Goal: Information Seeking & Learning: Learn about a topic

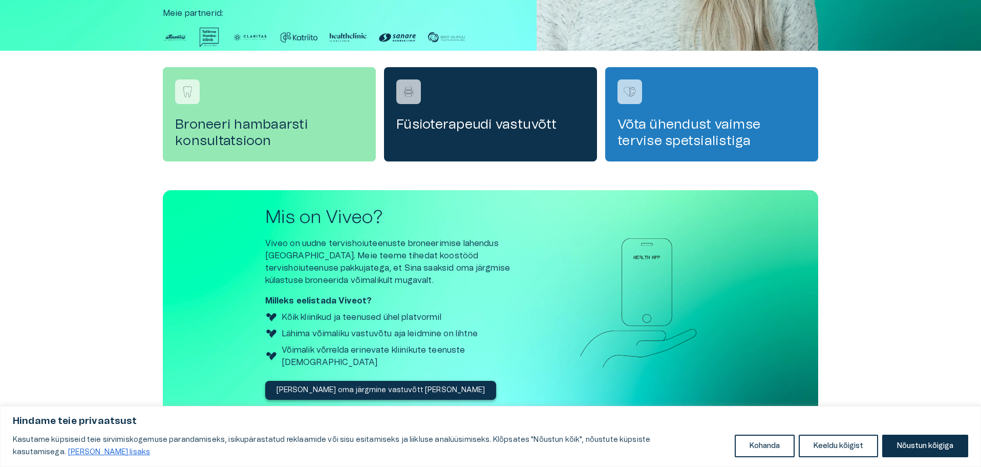
scroll to position [290, 0]
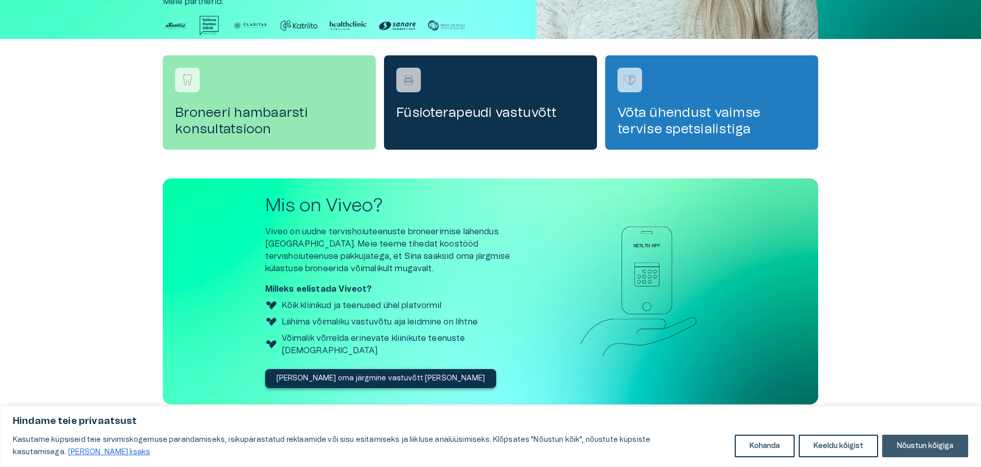
click at [906, 447] on button "Nõustun kõigiga" at bounding box center [925, 445] width 86 height 23
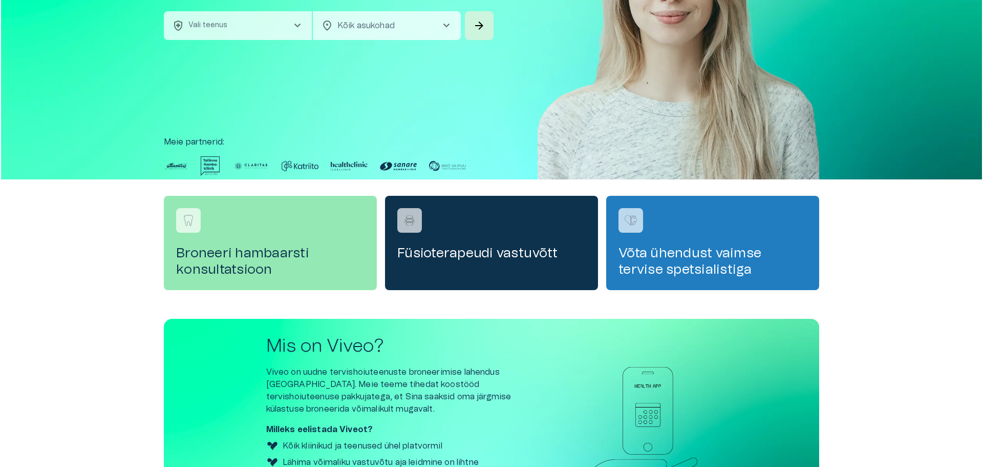
scroll to position [290, 0]
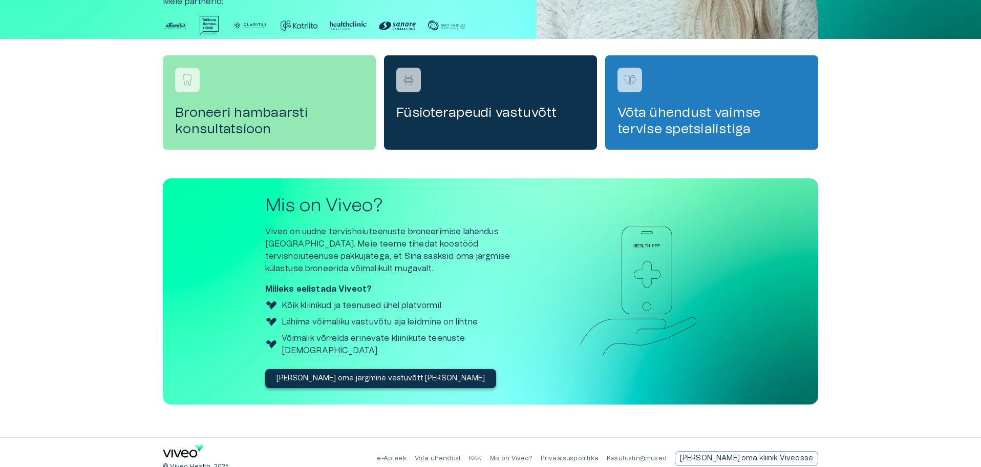
click at [533, 454] on p "Mis on Viveo?" at bounding box center [511, 458] width 43 height 9
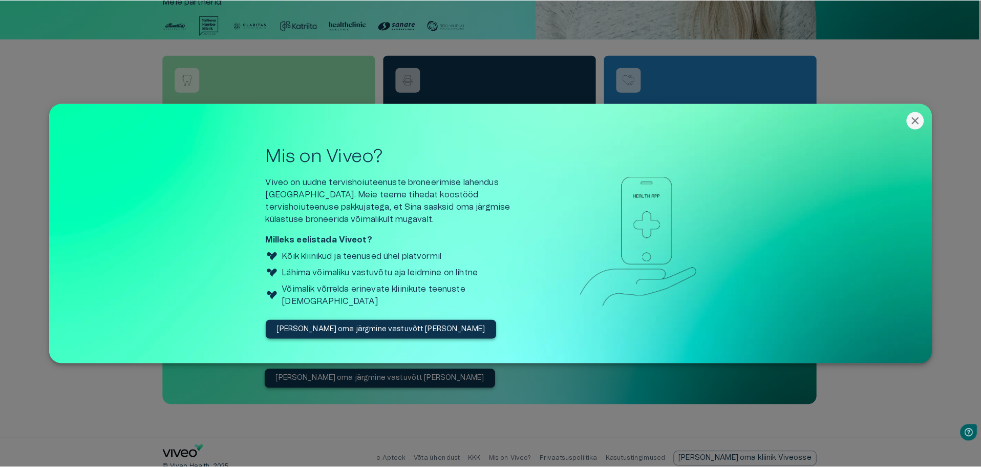
scroll to position [0, 0]
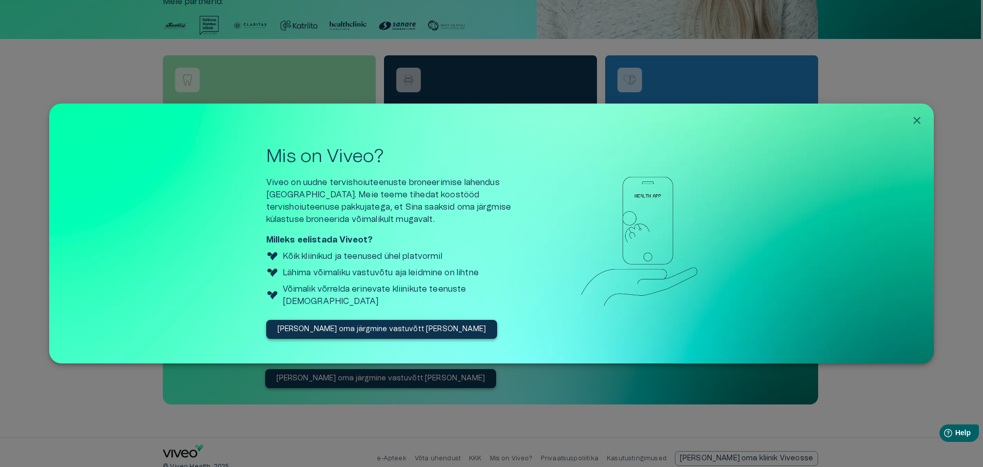
click at [922, 117] on icon "Close" at bounding box center [917, 120] width 12 height 12
